Goal: Information Seeking & Learning: Learn about a topic

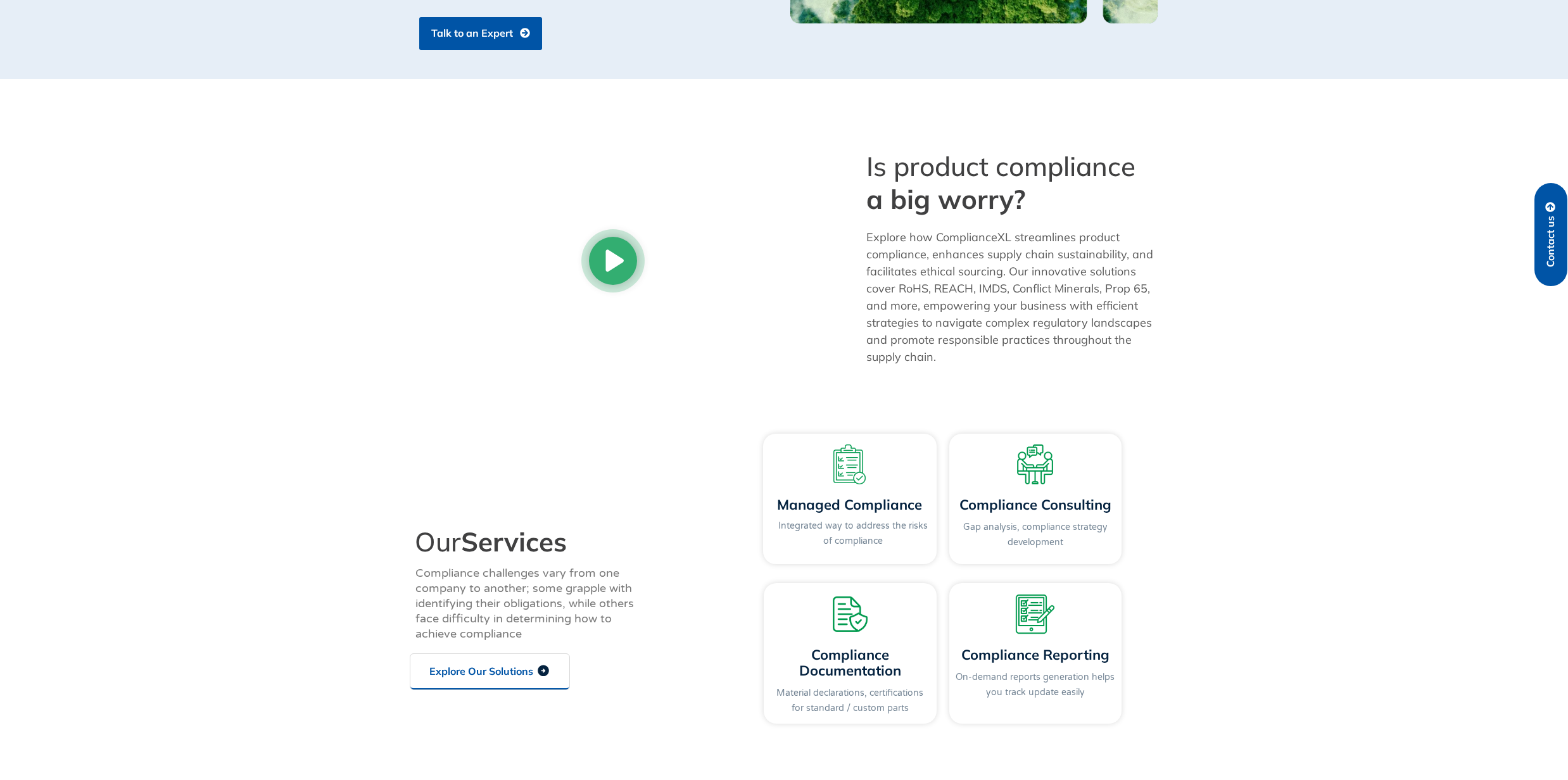
scroll to position [1182, 0]
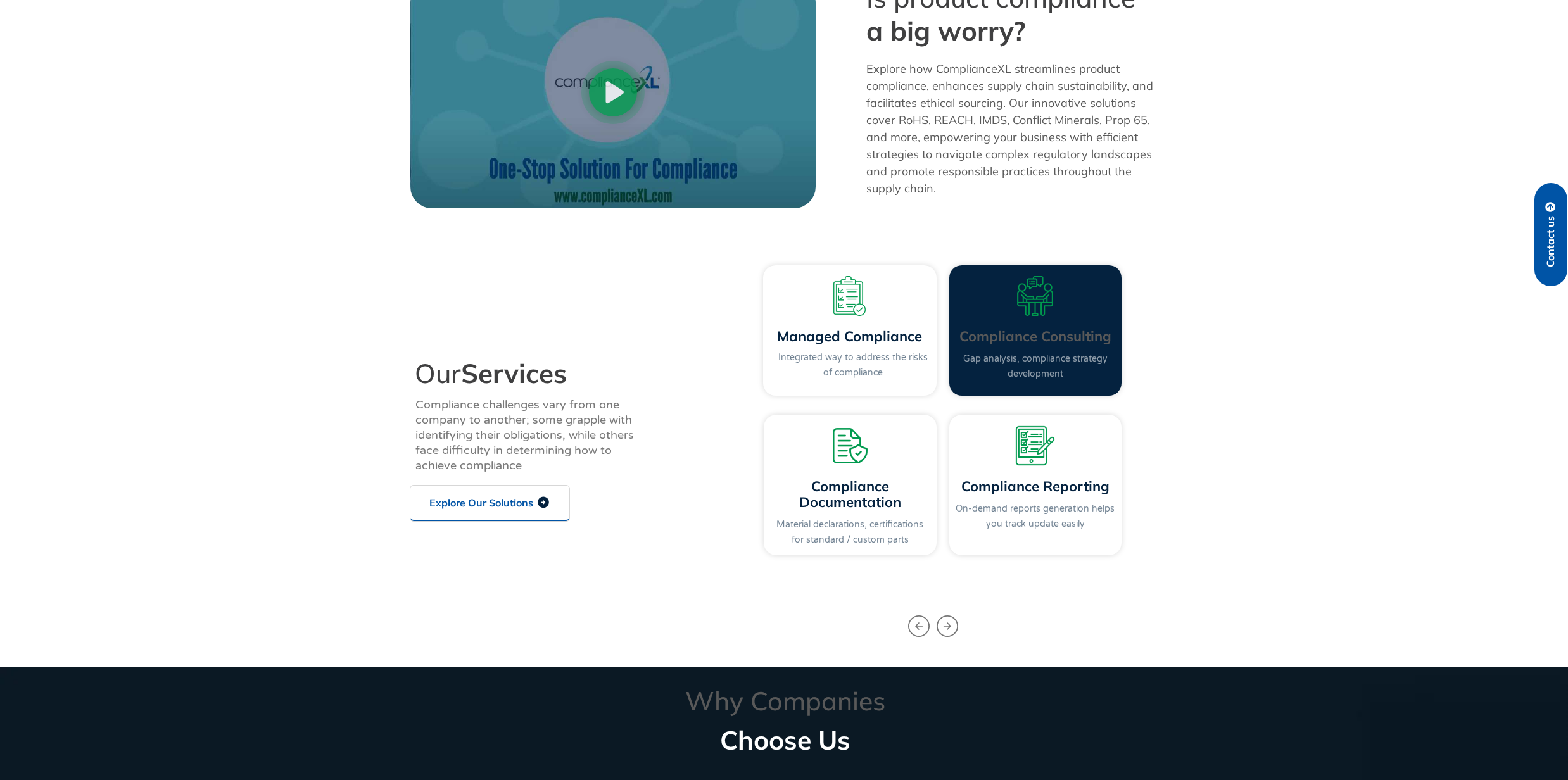
click at [1036, 370] on link "Gap analysis, compliance strategy development" at bounding box center [1035, 366] width 144 height 26
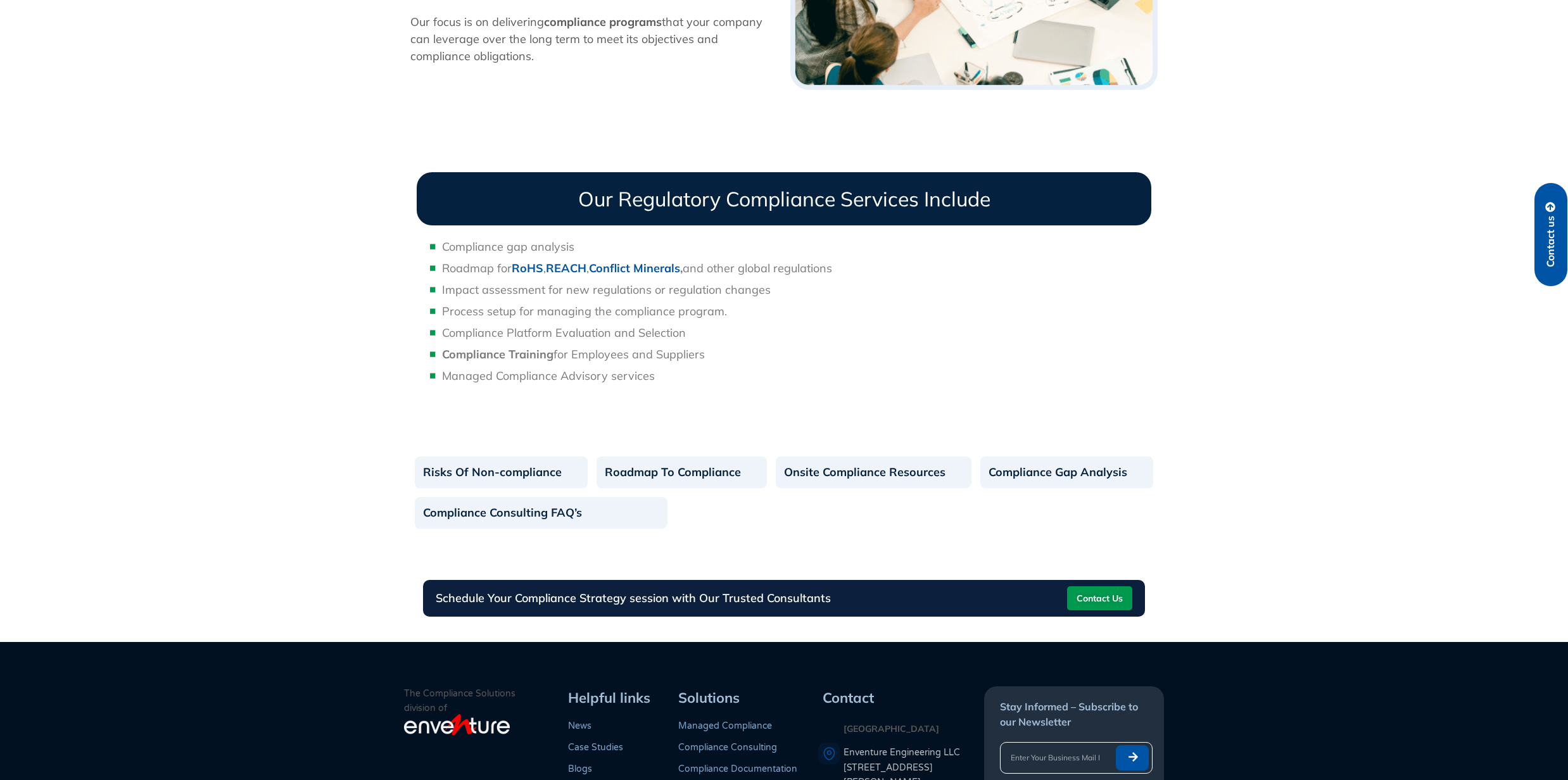
scroll to position [590, 0]
